Goal: Task Accomplishment & Management: Use online tool/utility

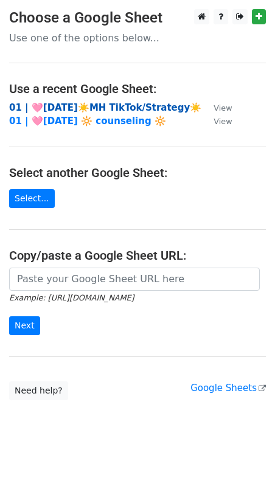
click at [71, 106] on strong "01 | 🩷[DATE]☀️MH TikTok/Strategy☀️" at bounding box center [105, 107] width 192 height 11
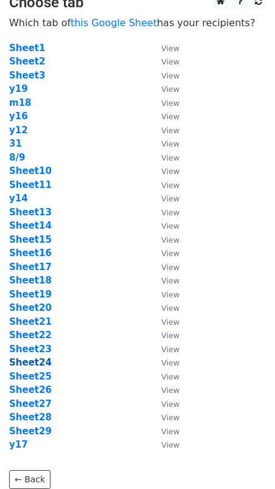
scroll to position [21, 0]
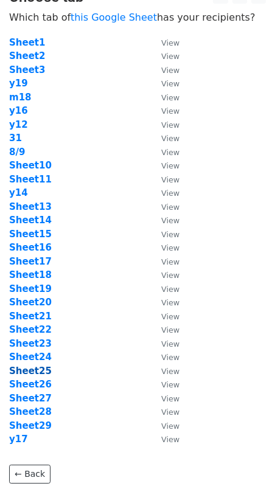
click at [40, 368] on strong "Sheet25" at bounding box center [30, 370] width 43 height 11
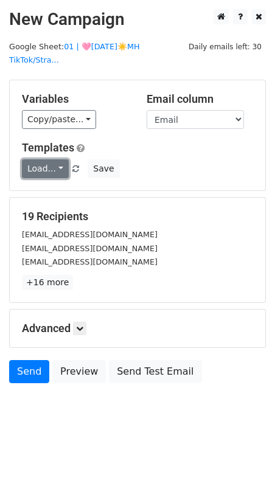
click at [42, 159] on link "Load..." at bounding box center [45, 168] width 47 height 19
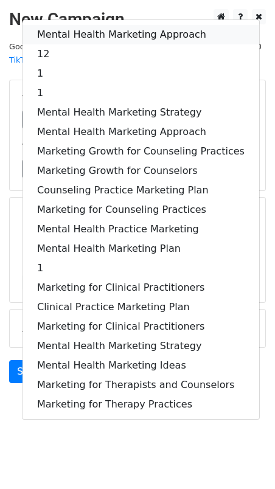
click at [73, 25] on link "Mental Health Marketing Approach" at bounding box center [140, 34] width 236 height 19
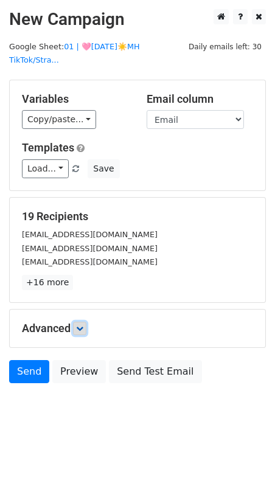
click at [86, 322] on link at bounding box center [79, 328] width 13 height 13
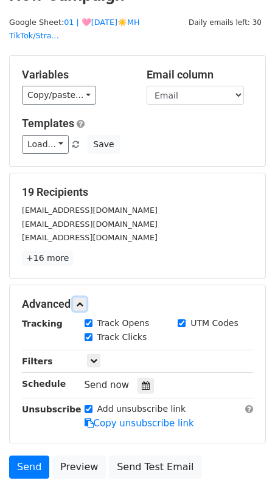
scroll to position [34, 0]
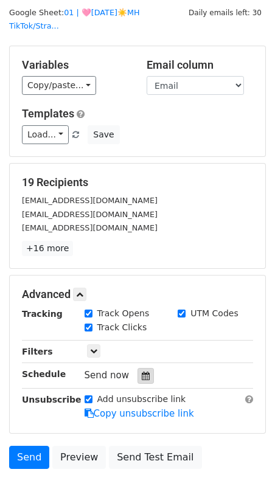
click at [142, 371] on icon at bounding box center [146, 375] width 8 height 9
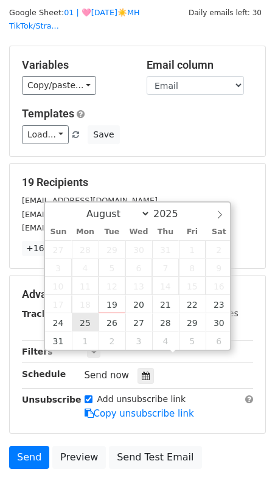
type input "2025-08-25 12:00"
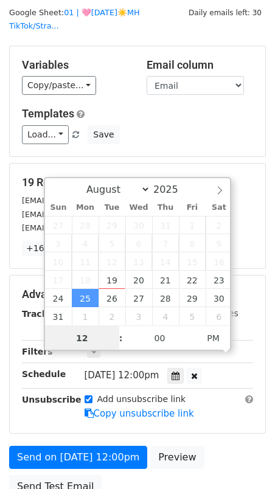
scroll to position [0, 0]
type input "8"
type input "2025-08-25 08:00"
type input "08"
click at [220, 331] on span "PM" at bounding box center [212, 338] width 33 height 24
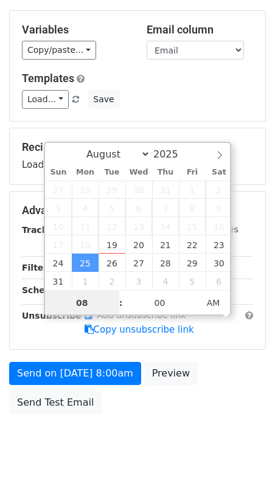
scroll to position [78, 0]
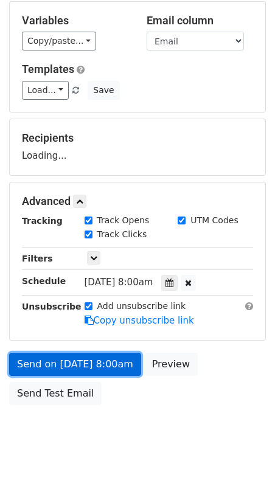
click at [86, 353] on link "Send on Aug 25 at 8:00am" at bounding box center [75, 364] width 132 height 23
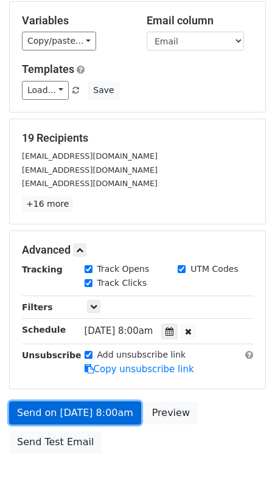
click at [63, 401] on link "Send on Aug 25 at 8:00am" at bounding box center [75, 412] width 132 height 23
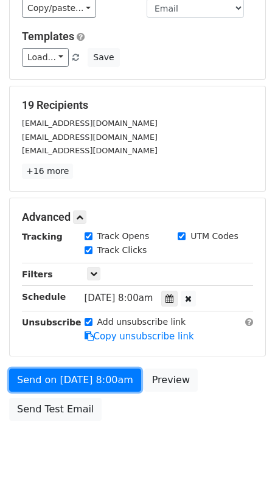
scroll to position [126, 0]
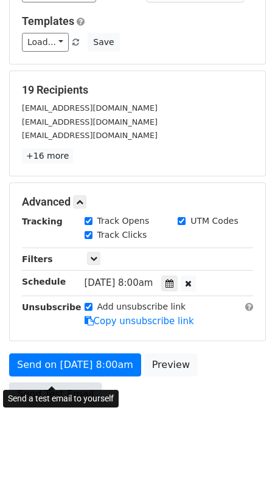
click at [36, 382] on link "Send Test Email" at bounding box center [55, 393] width 92 height 23
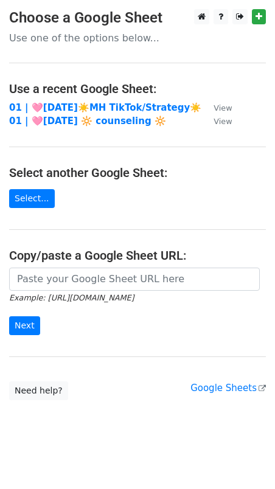
click at [62, 99] on main "Choose a Google Sheet Use one of the options below... Use a recent Google Sheet…" at bounding box center [137, 204] width 275 height 391
click at [62, 103] on strong "01 | 🩷AUG 9☀️MH TikTok/Strategy☀️" at bounding box center [105, 107] width 192 height 11
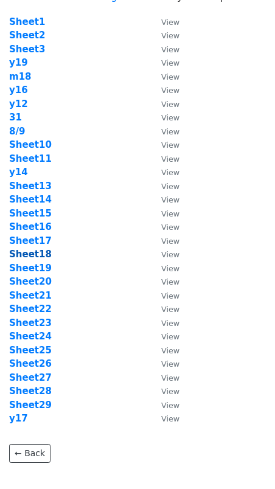
scroll to position [45, 0]
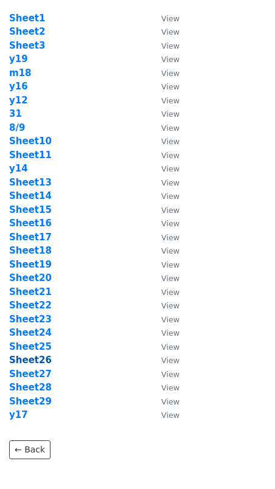
click at [40, 357] on strong "Sheet26" at bounding box center [30, 359] width 43 height 11
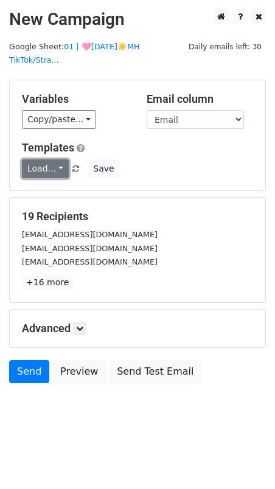
click at [47, 159] on link "Load..." at bounding box center [45, 168] width 47 height 19
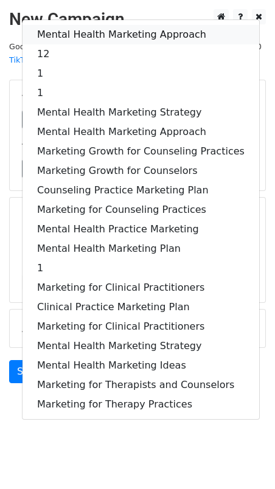
click at [95, 25] on link "Mental Health Marketing Approach" at bounding box center [140, 34] width 236 height 19
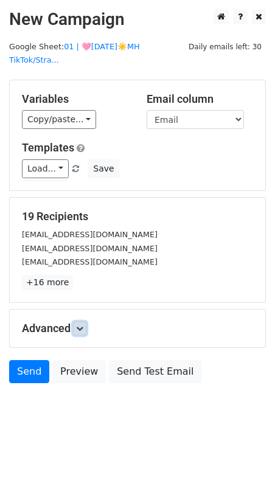
click at [84, 322] on link at bounding box center [79, 328] width 13 height 13
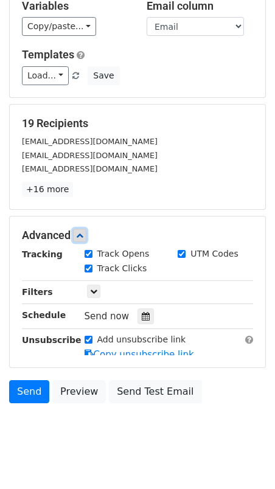
scroll to position [98, 0]
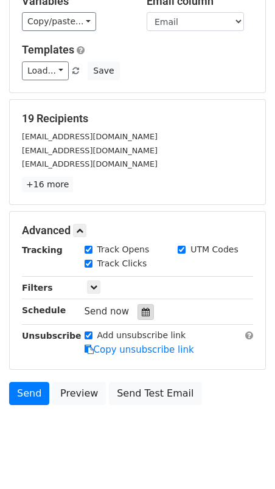
click at [142, 308] on icon at bounding box center [146, 312] width 8 height 9
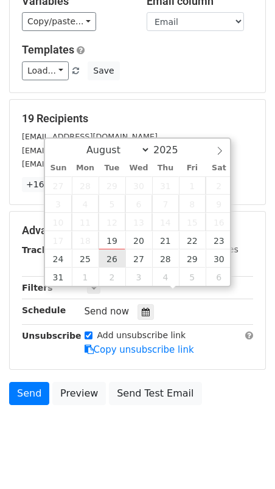
type input "2025-08-26 12:00"
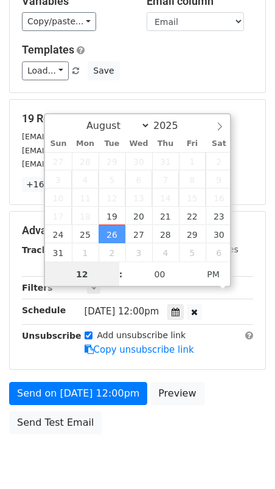
scroll to position [78, 0]
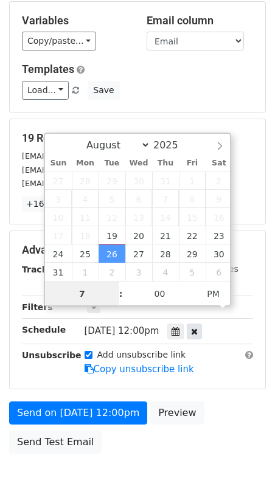
type input "7"
type input "2025-08-26 19:00"
type input "07"
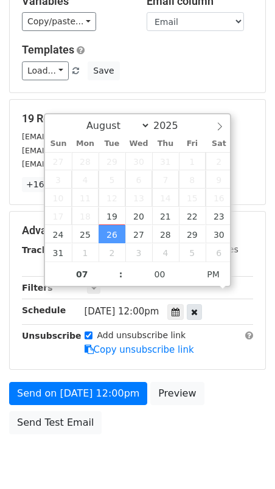
click at [202, 304] on div at bounding box center [194, 312] width 15 height 16
type input "02"
type input "36"
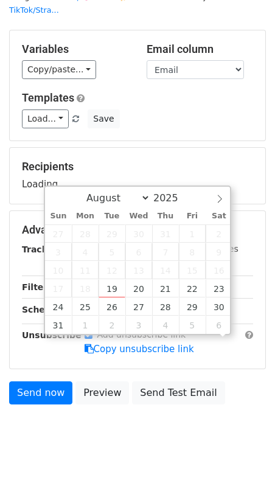
scroll to position [98, 0]
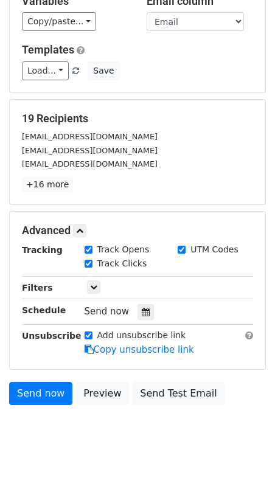
click at [16, 341] on div "Advanced Tracking Track Opens UTM Codes Track Clicks Filters Only include sprea…" at bounding box center [137, 290] width 255 height 157
click at [142, 308] on icon at bounding box center [146, 312] width 8 height 9
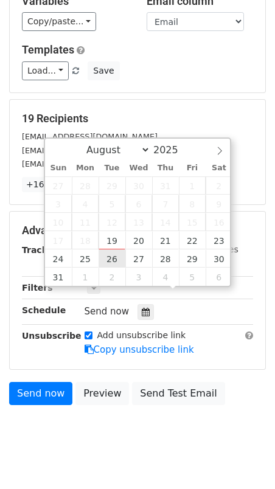
type input "2025-08-26 14:36"
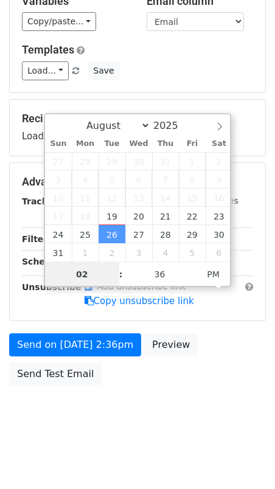
scroll to position [78, 0]
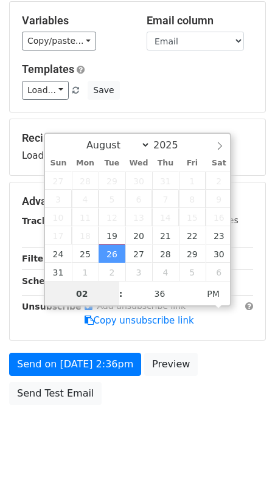
type input "7"
type input "2025-08-26 07:36"
type input "07"
click at [201, 291] on span "PM" at bounding box center [212, 293] width 33 height 24
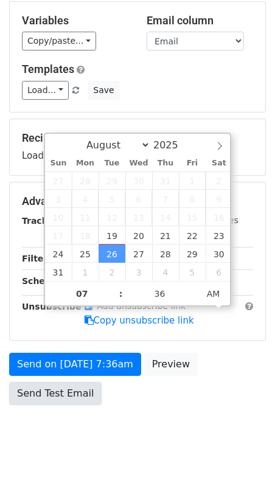
click at [85, 382] on link "Send Test Email" at bounding box center [55, 393] width 92 height 23
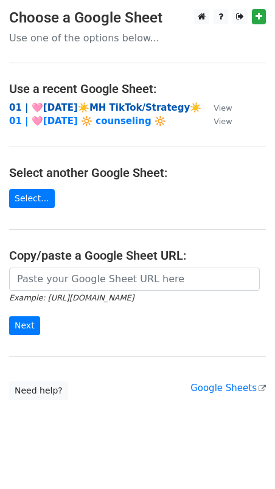
click at [72, 104] on strong "01 | 🩷[DATE]☀️MH TikTok/Strategy☀️" at bounding box center [105, 107] width 192 height 11
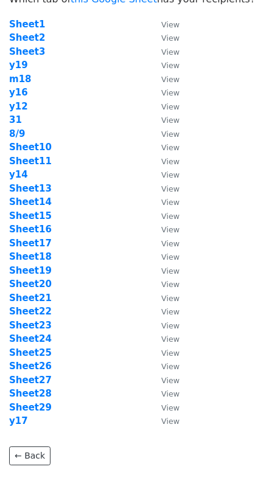
scroll to position [43, 0]
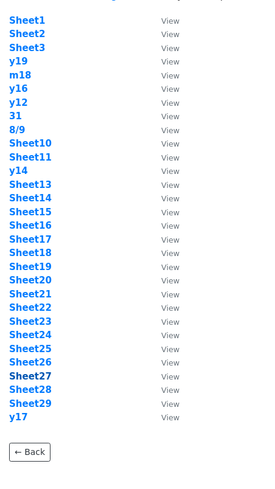
click at [42, 377] on strong "Sheet27" at bounding box center [30, 376] width 43 height 11
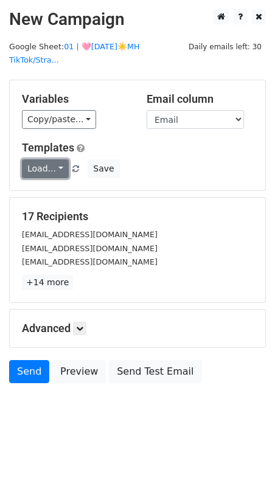
click at [42, 159] on link "Load..." at bounding box center [45, 168] width 47 height 19
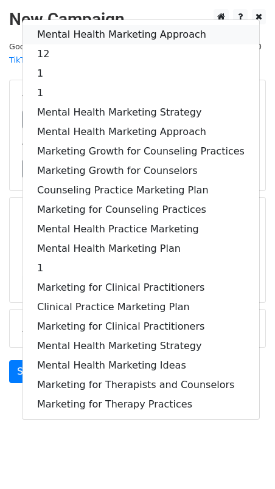
click at [78, 25] on link "Mental Health Marketing Approach" at bounding box center [140, 34] width 236 height 19
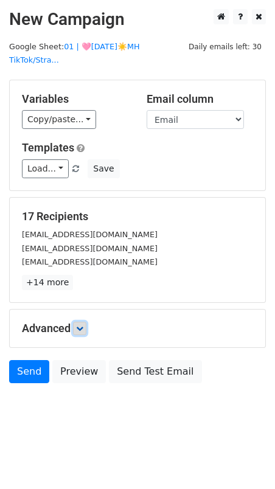
click at [83, 322] on link at bounding box center [79, 328] width 13 height 13
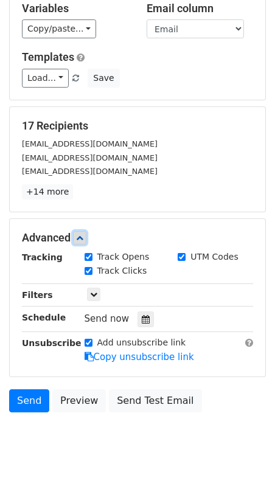
scroll to position [98, 0]
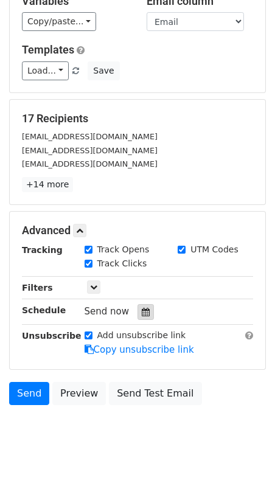
click at [143, 304] on div at bounding box center [145, 312] width 16 height 16
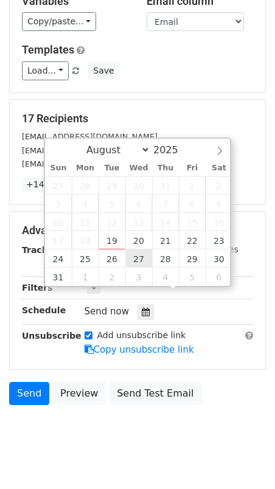
type input "2025-08-27 12:00"
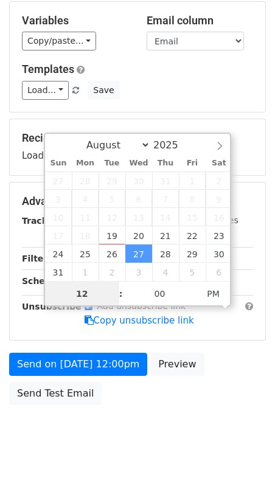
type input "8"
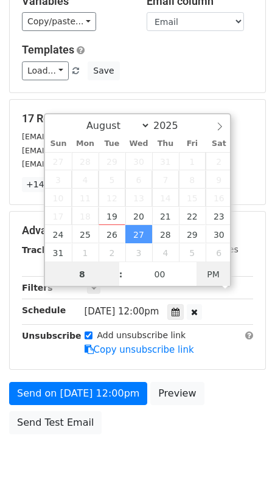
type input "2025-08-27 08:00"
type input "08"
click at [218, 270] on span "AM" at bounding box center [212, 274] width 33 height 24
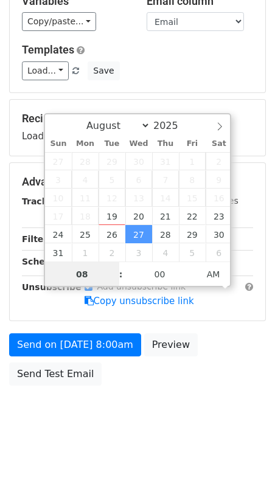
scroll to position [78, 0]
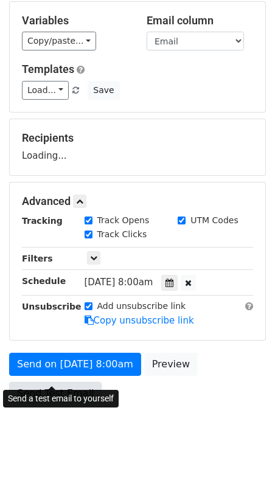
click at [50, 384] on div "Send on Aug 27 at 8:00am Preview Send Test Email" at bounding box center [137, 382] width 275 height 58
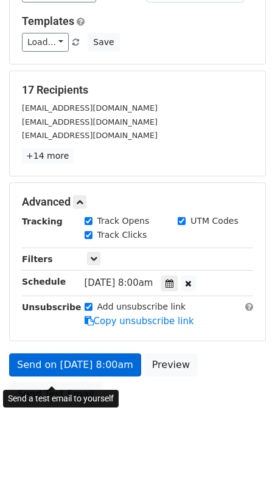
scroll to position [126, 0]
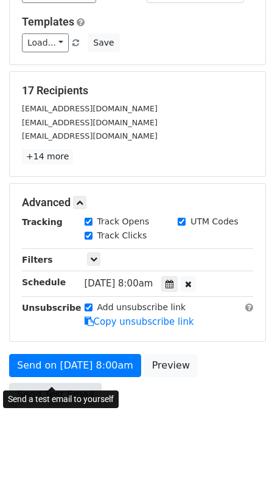
click at [49, 383] on link "Send Test Email" at bounding box center [55, 394] width 92 height 23
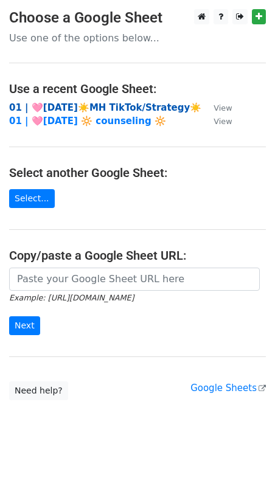
click at [63, 103] on strong "01 | 🩷AUG 9☀️MH TikTok/Strategy☀️" at bounding box center [105, 107] width 192 height 11
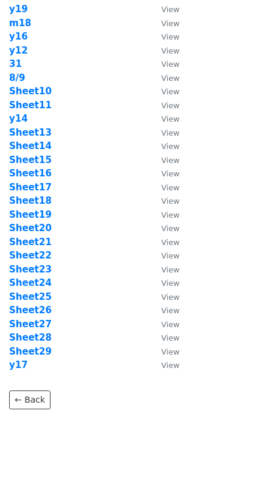
scroll to position [99, 0]
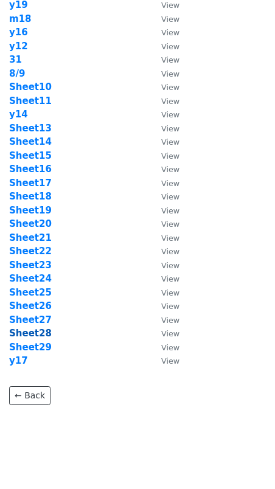
click at [43, 330] on strong "Sheet28" at bounding box center [30, 333] width 43 height 11
click at [37, 333] on strong "Sheet28" at bounding box center [30, 333] width 43 height 11
click at [29, 332] on strong "Sheet28" at bounding box center [30, 333] width 43 height 11
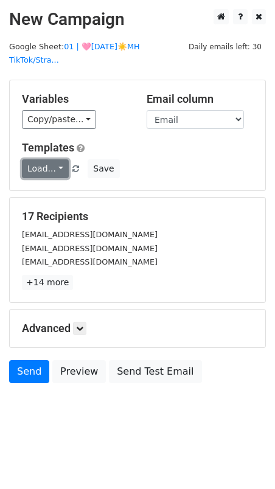
click at [45, 159] on link "Load..." at bounding box center [45, 168] width 47 height 19
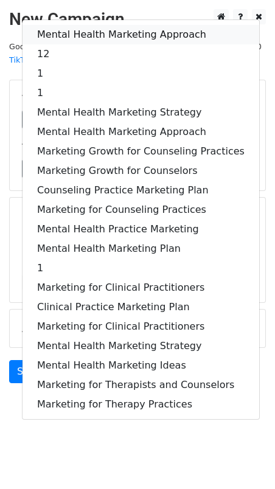
click at [81, 25] on link "Mental Health Marketing Approach" at bounding box center [140, 34] width 236 height 19
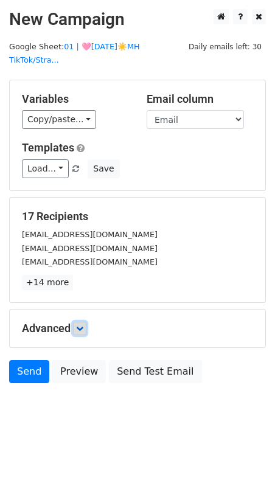
click at [83, 325] on icon at bounding box center [79, 328] width 7 height 7
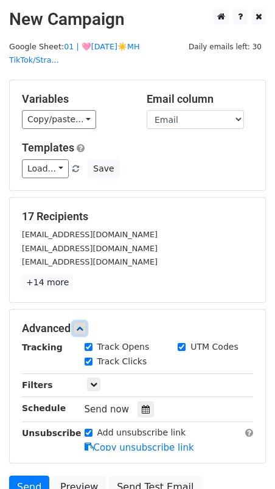
scroll to position [98, 0]
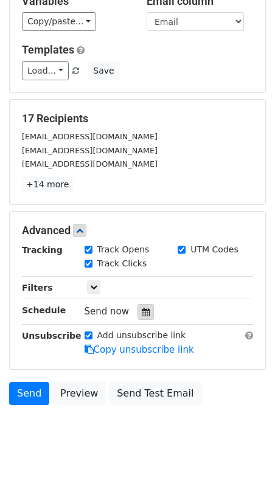
click at [146, 304] on div at bounding box center [145, 312] width 16 height 16
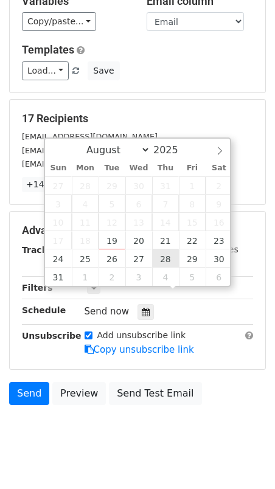
type input "2025-08-28 12:00"
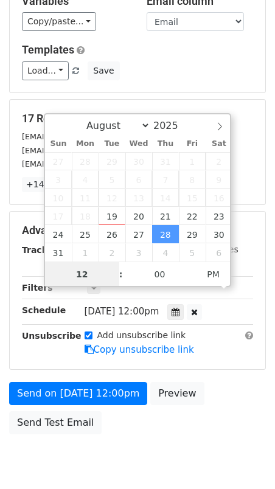
scroll to position [78, 0]
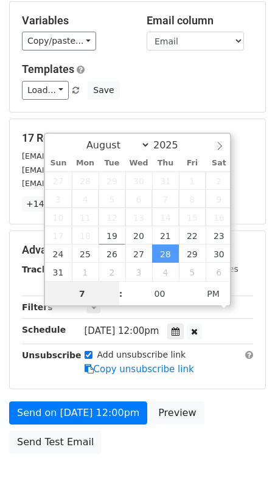
type input "7"
type input "2025-08-28 19:00"
type input "07"
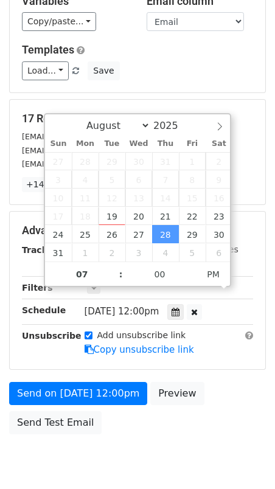
click at [215, 286] on div "August September October November December 2025 Sun Mon Tue Wed Thu Fri Sat 27 …" at bounding box center [137, 200] width 187 height 174
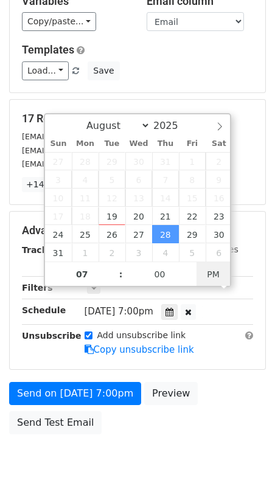
type input "2025-08-28 07:00"
click at [218, 274] on div "August September October November December 2025 Sun Mon Tue Wed Thu Fri Sat 27 …" at bounding box center [137, 200] width 187 height 174
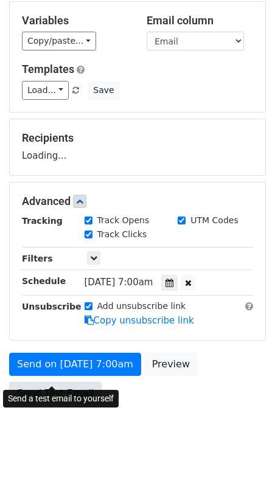
click at [58, 382] on link "Send Test Email" at bounding box center [55, 393] width 92 height 23
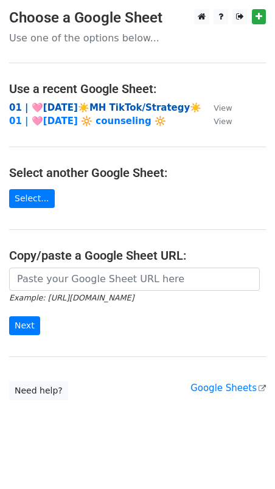
click at [120, 111] on strong "01 | 🩷[DATE]☀️MH TikTok/Strategy☀️" at bounding box center [105, 107] width 192 height 11
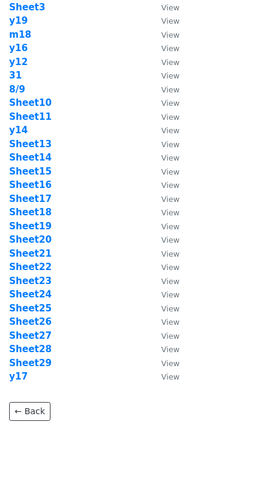
scroll to position [98, 0]
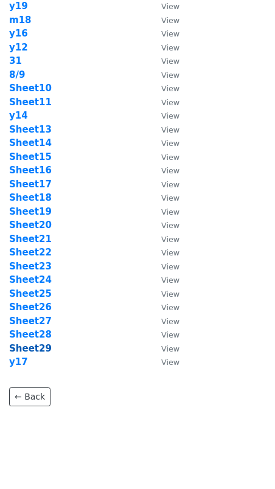
click at [40, 348] on strong "Sheet29" at bounding box center [30, 348] width 43 height 11
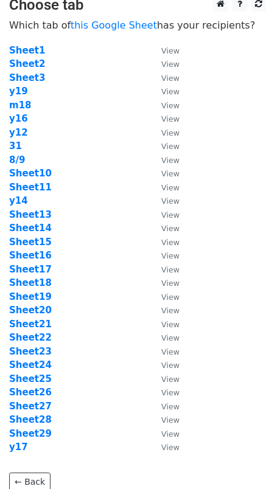
scroll to position [9, 0]
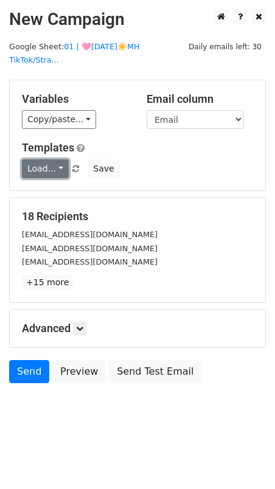
click at [51, 159] on link "Load..." at bounding box center [45, 168] width 47 height 19
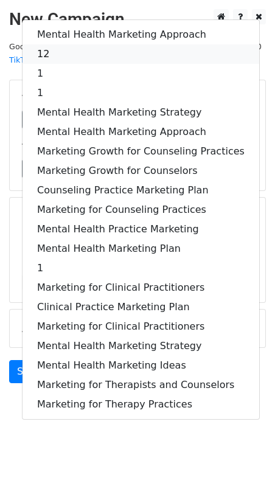
click at [91, 44] on link "12" at bounding box center [140, 53] width 236 height 19
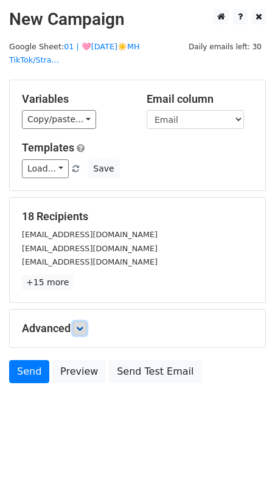
click at [86, 322] on link at bounding box center [79, 328] width 13 height 13
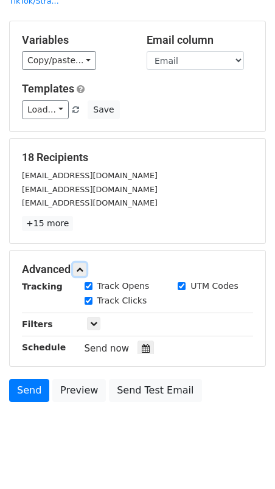
scroll to position [98, 0]
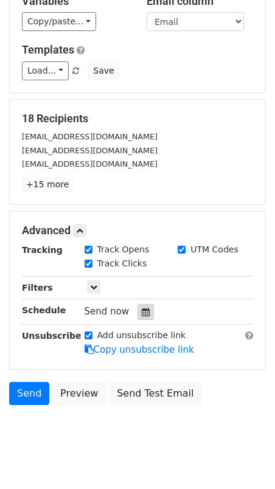
click at [142, 308] on icon at bounding box center [146, 312] width 8 height 9
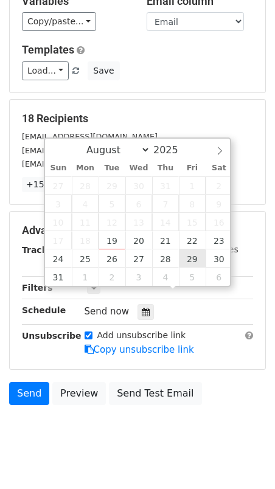
type input "2025-08-29 12:00"
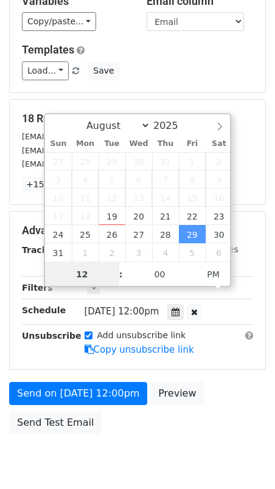
scroll to position [78, 0]
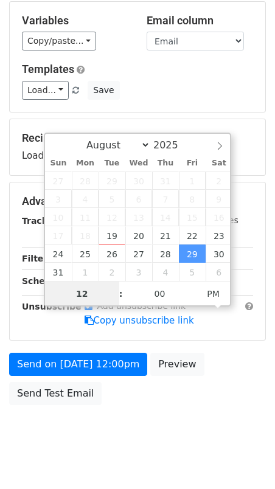
type input "7"
type input "2025-08-29 07:00"
type input "07"
click at [213, 288] on span "PM" at bounding box center [212, 293] width 33 height 24
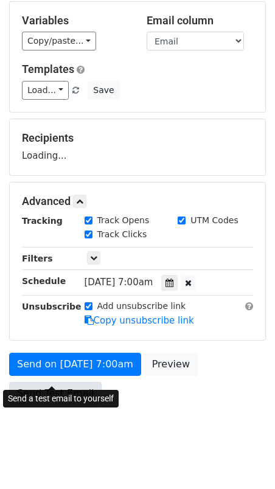
click at [49, 382] on link "Send Test Email" at bounding box center [55, 393] width 92 height 23
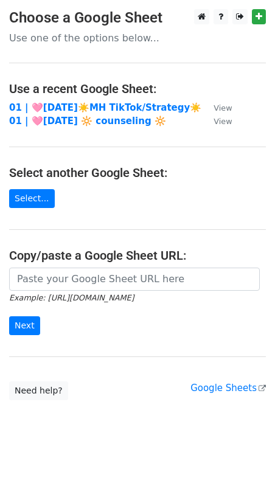
click at [79, 100] on main "Choose a Google Sheet Use one of the options below... Use a recent Google Sheet…" at bounding box center [137, 204] width 275 height 391
click at [77, 106] on strong "01 | 🩷[DATE]☀️MH TikTok/Strategy☀️" at bounding box center [105, 107] width 192 height 11
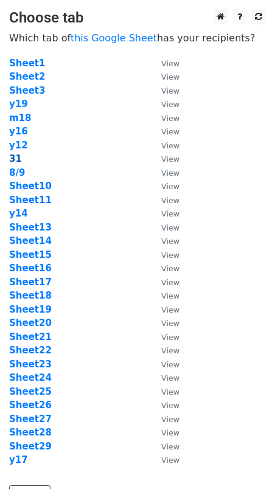
click at [15, 158] on strong "31" at bounding box center [15, 158] width 13 height 11
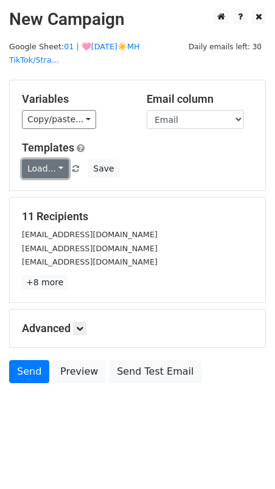
click at [41, 159] on link "Load..." at bounding box center [45, 168] width 47 height 19
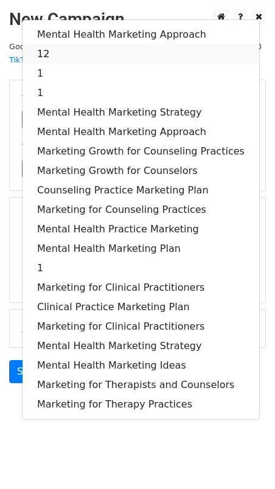
click at [86, 44] on link "12" at bounding box center [140, 53] width 236 height 19
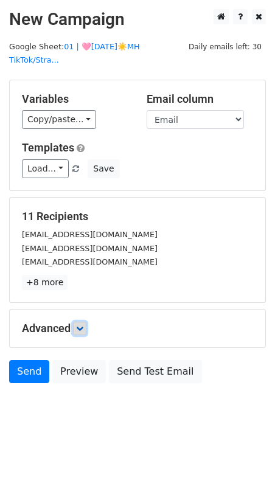
click at [77, 322] on link at bounding box center [79, 328] width 13 height 13
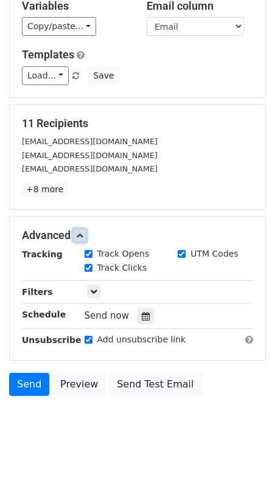
scroll to position [98, 0]
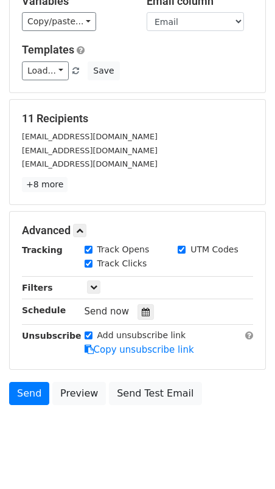
click at [140, 283] on div "Tracking Track Opens UTM Codes Track Clicks Filters Only include spreadsheet ro…" at bounding box center [137, 300] width 231 height 114
click at [142, 308] on icon at bounding box center [146, 312] width 8 height 9
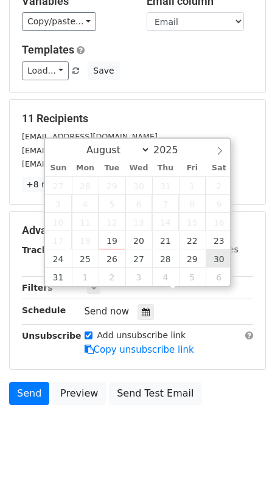
type input "2025-08-30 12:00"
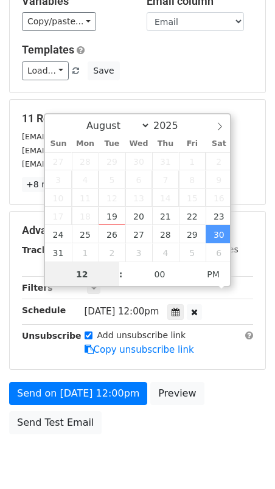
scroll to position [78, 0]
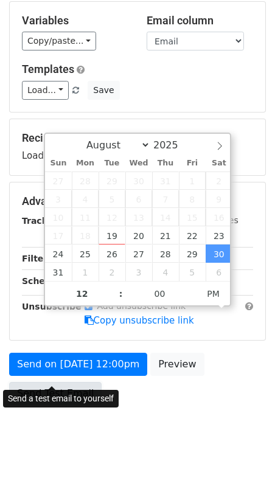
click at [58, 382] on link "Send Test Email" at bounding box center [55, 393] width 92 height 23
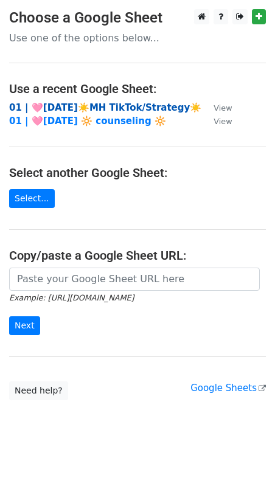
click at [61, 104] on strong "01 | 🩷AUG 9☀️MH TikTok/Strategy☀️" at bounding box center [105, 107] width 192 height 11
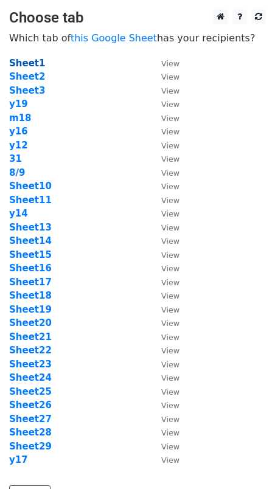
click at [26, 59] on strong "Sheet1" at bounding box center [27, 63] width 36 height 11
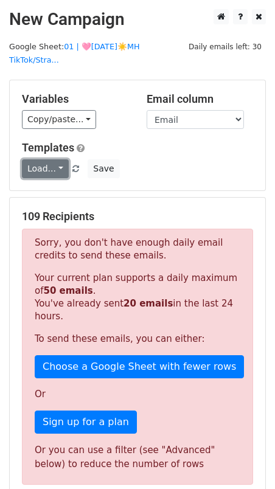
click at [48, 159] on link "Load..." at bounding box center [45, 168] width 47 height 19
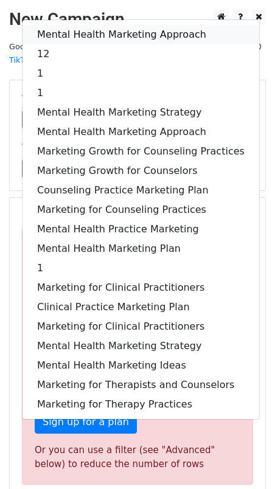
click at [73, 25] on link "Mental Health Marketing Approach" at bounding box center [140, 34] width 236 height 19
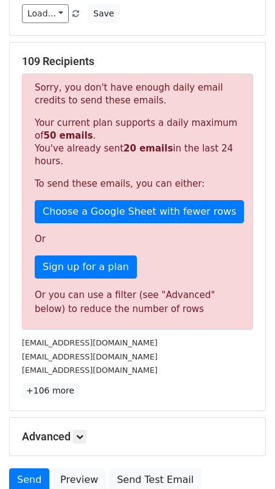
scroll to position [241, 0]
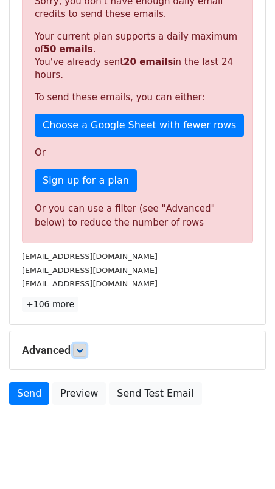
click at [81, 346] on icon at bounding box center [79, 349] width 7 height 7
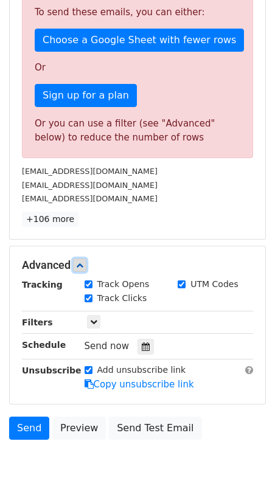
scroll to position [359, 0]
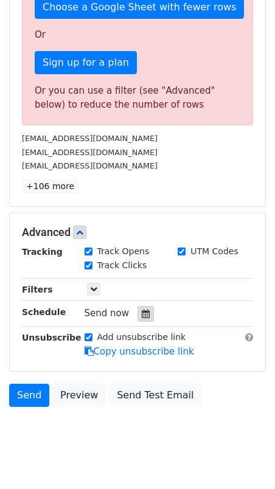
click at [137, 306] on div at bounding box center [145, 314] width 16 height 16
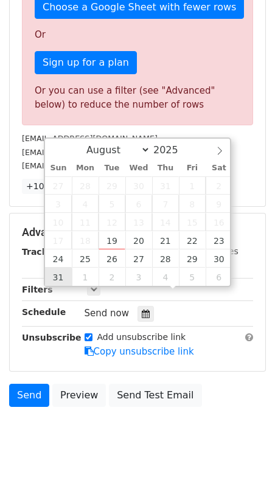
type input "2025-08-31 12:00"
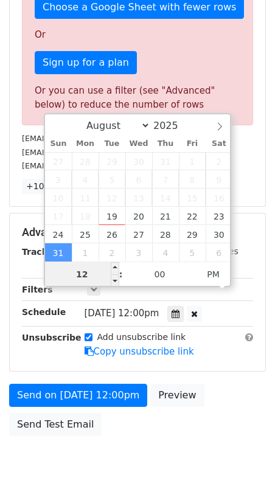
type input "8"
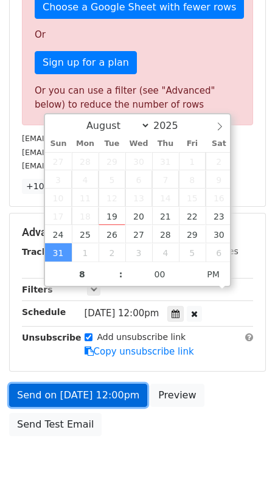
type input "2025-08-31 20:00"
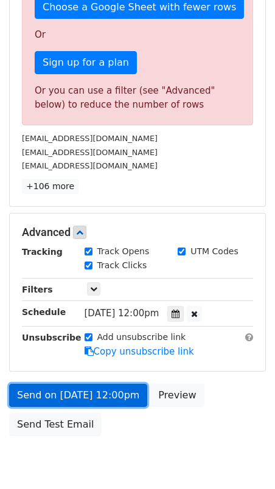
click at [74, 384] on link "Send on Aug 31 at 12:00pm" at bounding box center [78, 395] width 138 height 23
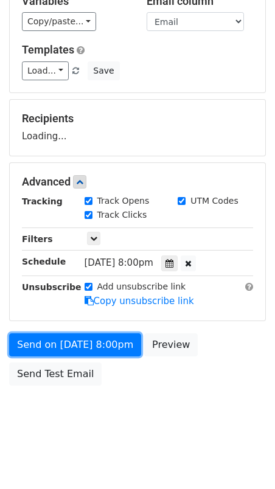
scroll to position [78, 0]
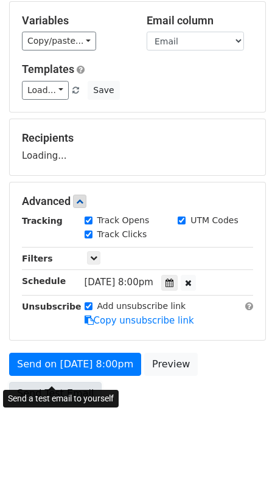
click at [57, 382] on link "Send Test Email" at bounding box center [55, 393] width 92 height 23
